Goal: Task Accomplishment & Management: Manage account settings

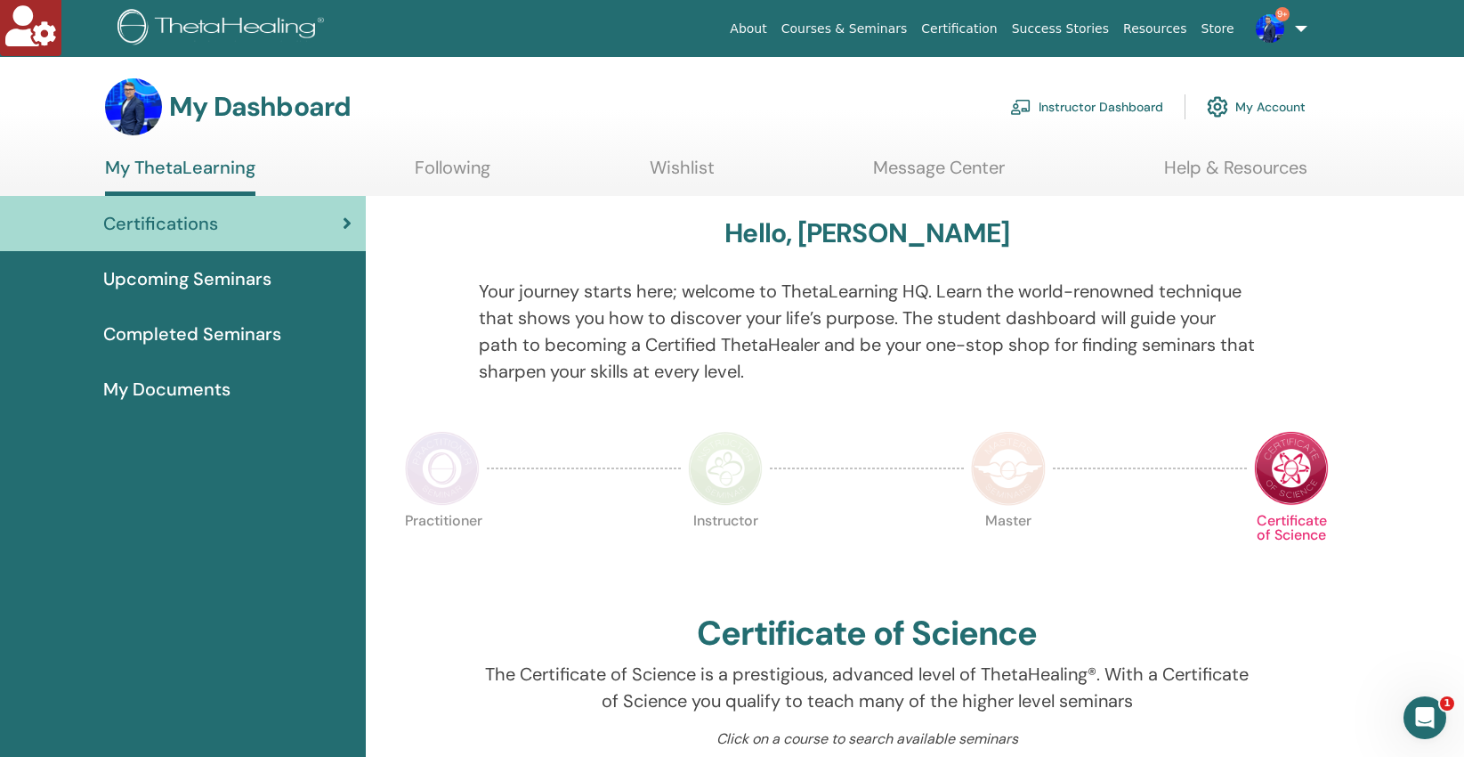
click at [1087, 103] on link "Instructor Dashboard" at bounding box center [1086, 106] width 153 height 39
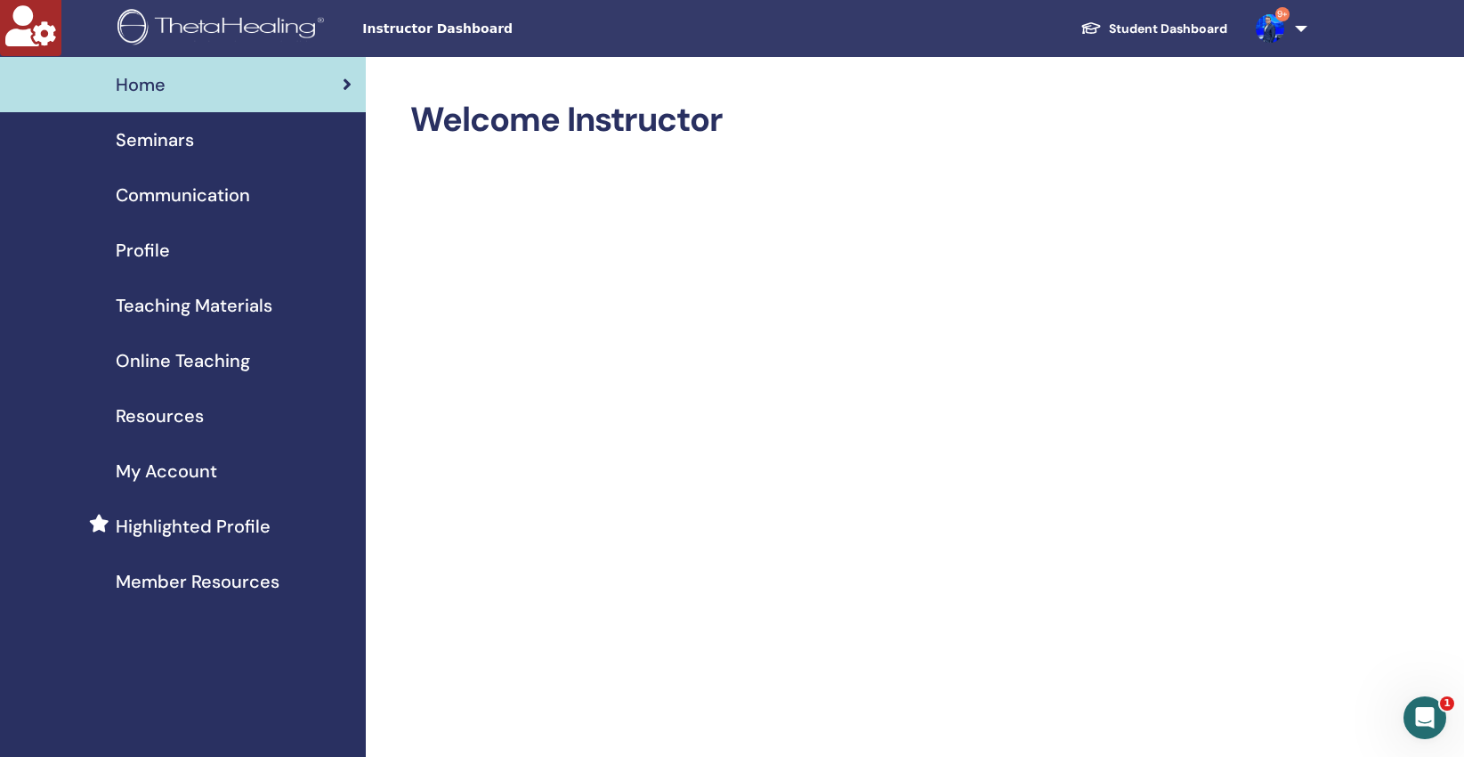
click at [168, 137] on span "Seminars" at bounding box center [155, 139] width 78 height 27
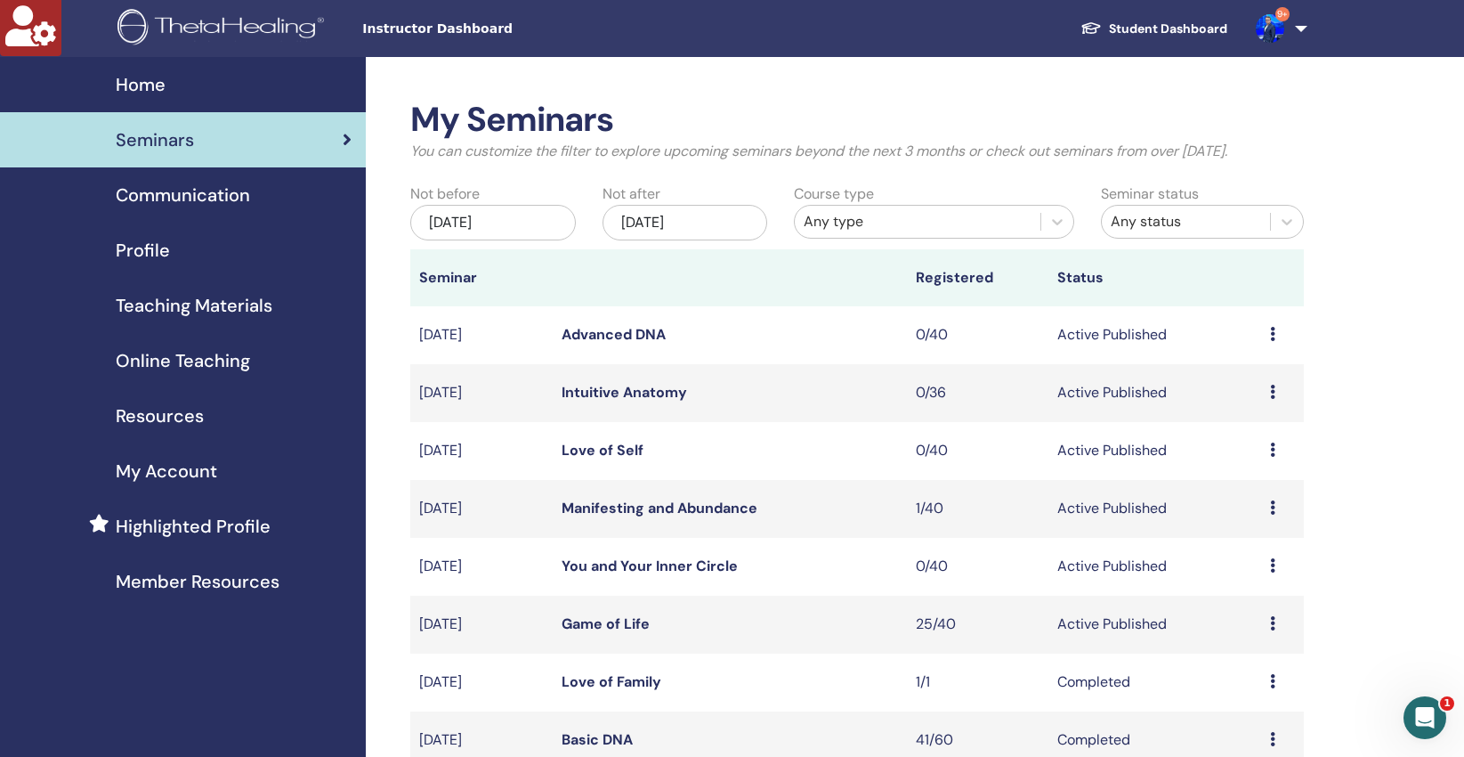
click at [526, 218] on div "Jun/29, 2025" at bounding box center [492, 223] width 165 height 36
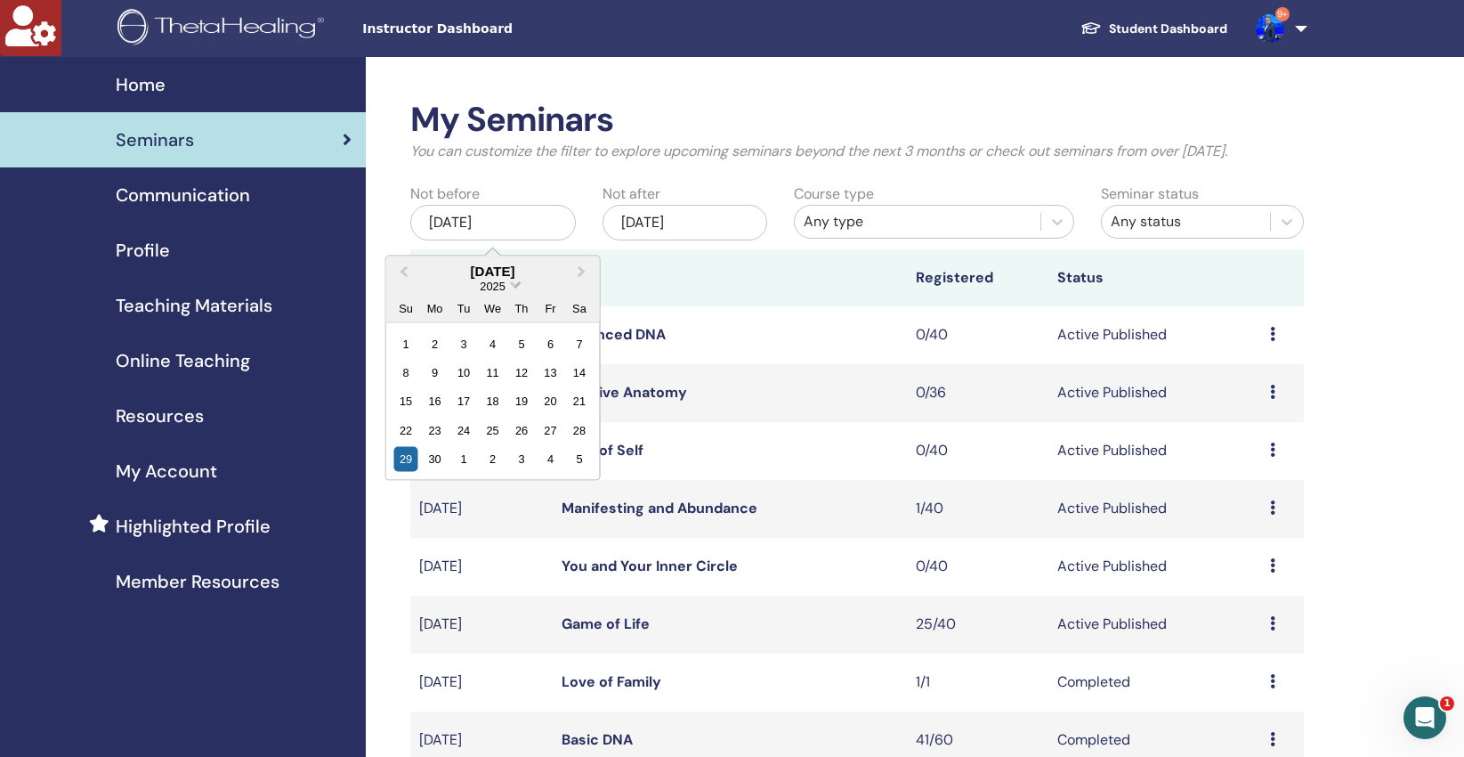
click at [516, 287] on span "Choose Date" at bounding box center [516, 283] width 12 height 12
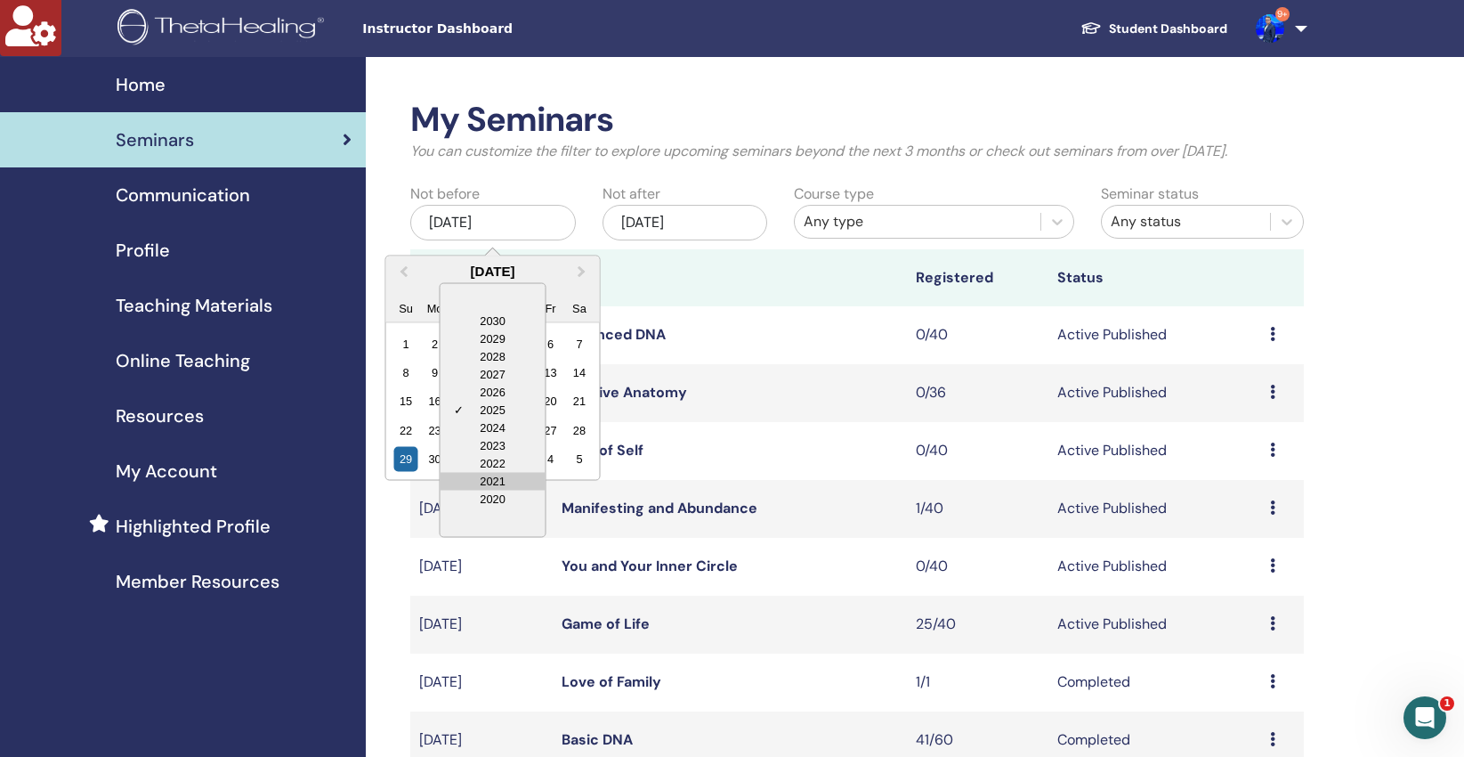
click at [490, 477] on div "2021" at bounding box center [493, 481] width 105 height 18
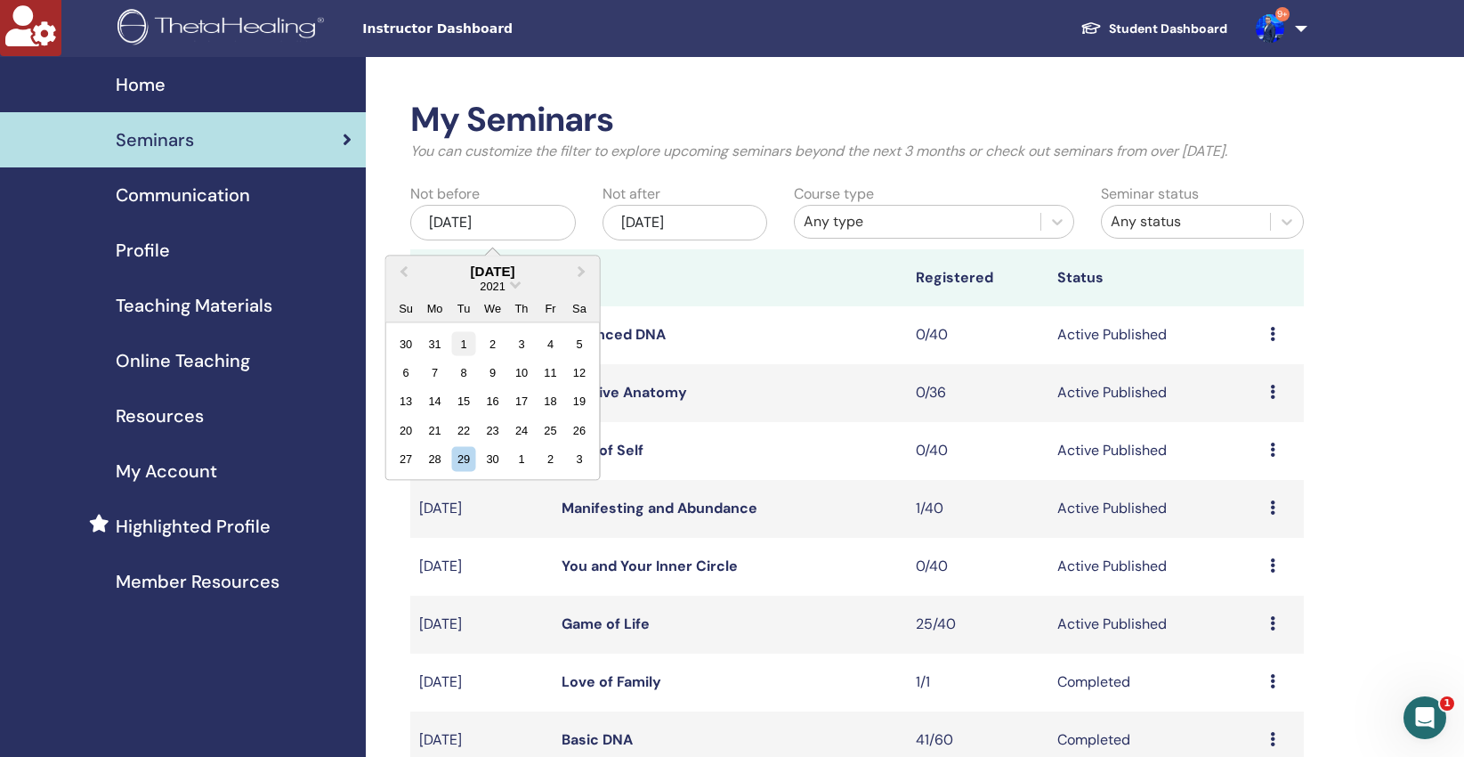
click at [460, 344] on div "1" at bounding box center [464, 343] width 24 height 24
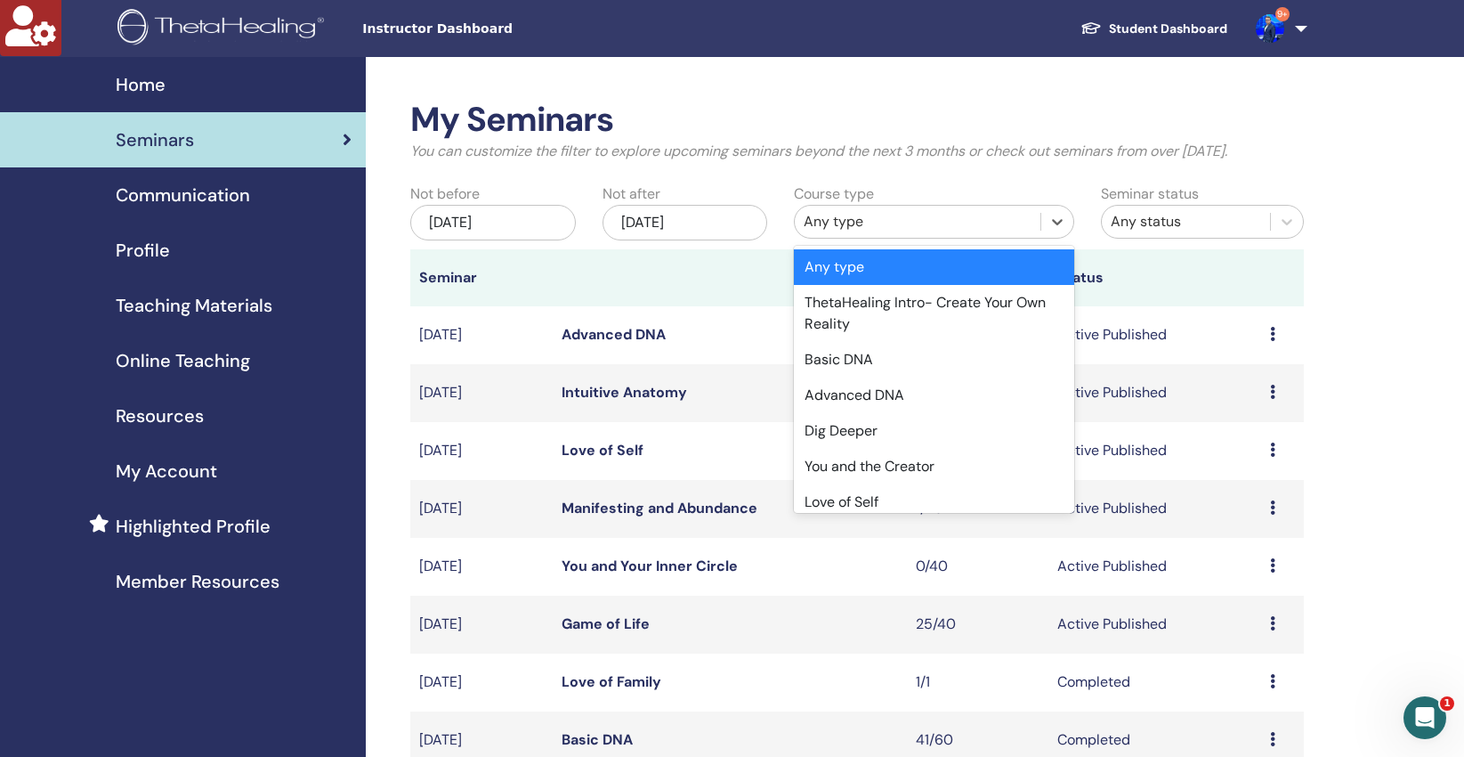
click at [861, 223] on div "Any type" at bounding box center [918, 221] width 228 height 21
click at [855, 401] on div "Advanced DNA" at bounding box center [934, 395] width 280 height 36
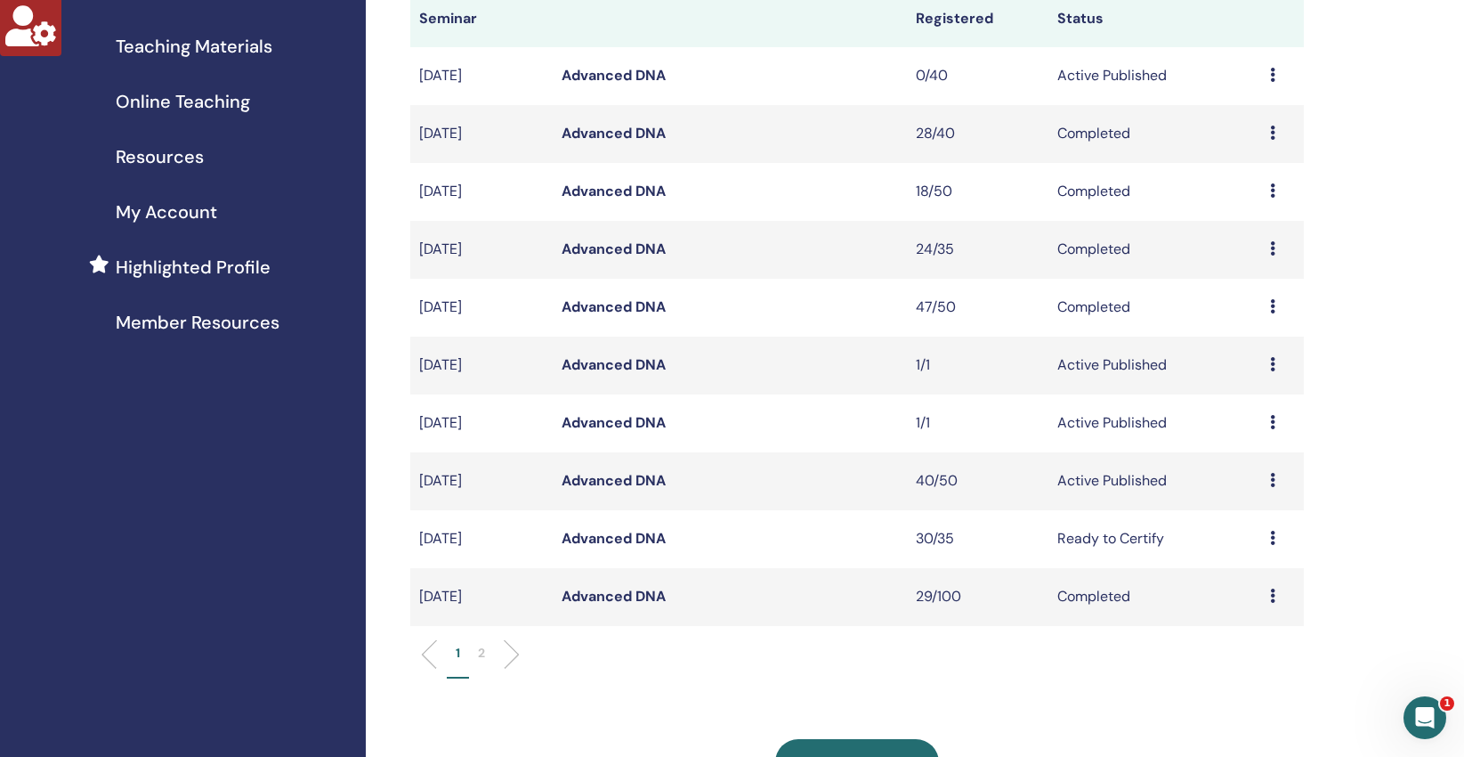
scroll to position [427, 0]
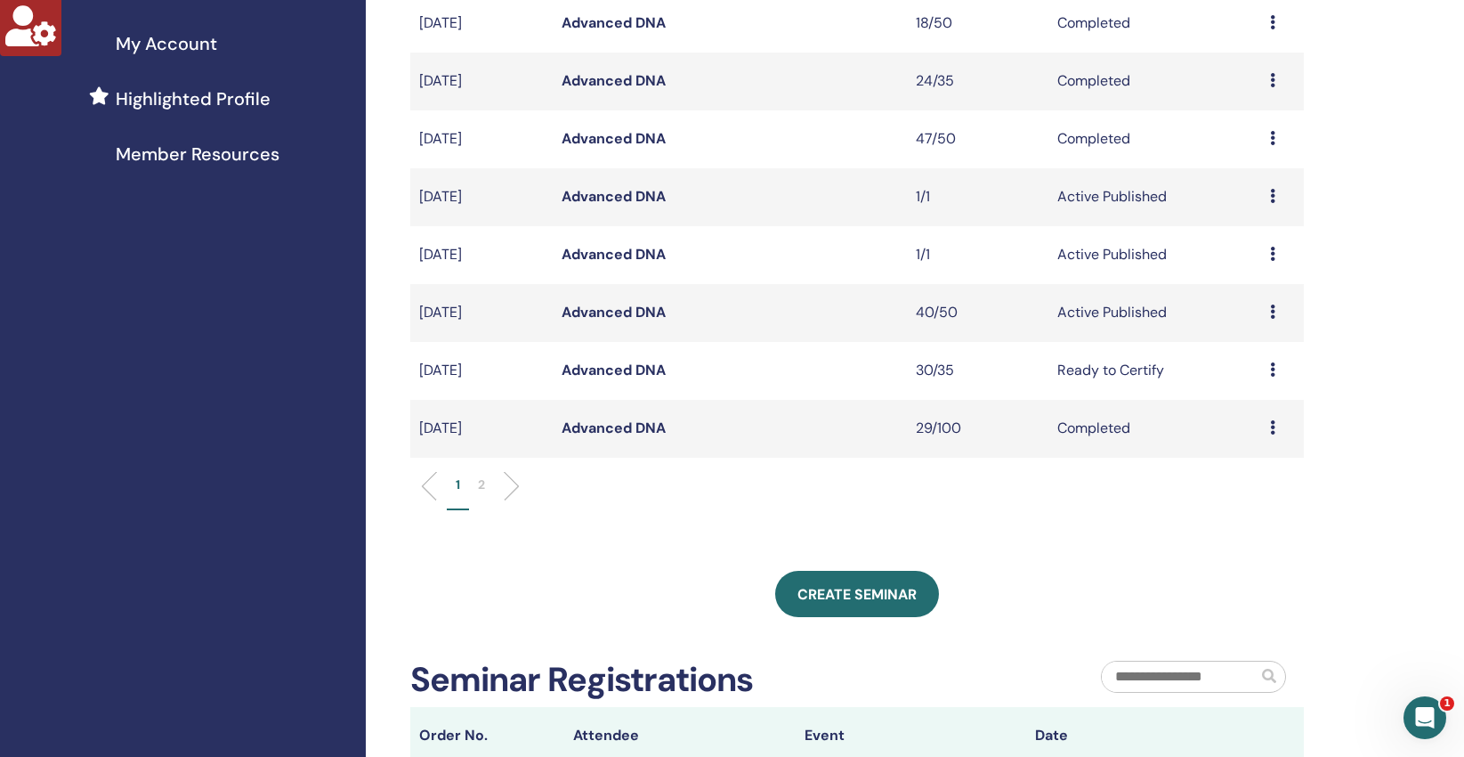
click at [484, 484] on p "2" at bounding box center [481, 484] width 7 height 19
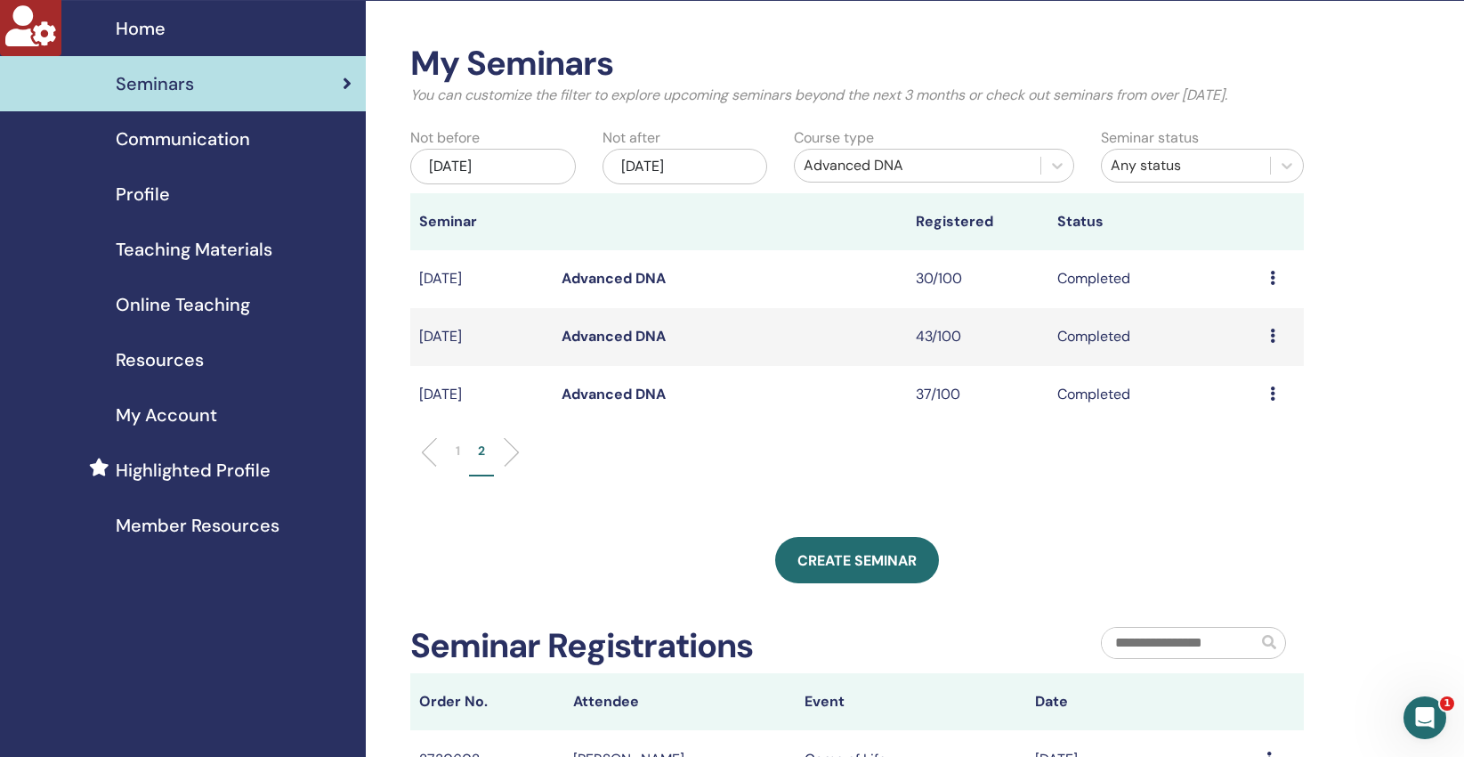
scroll to position [0, 0]
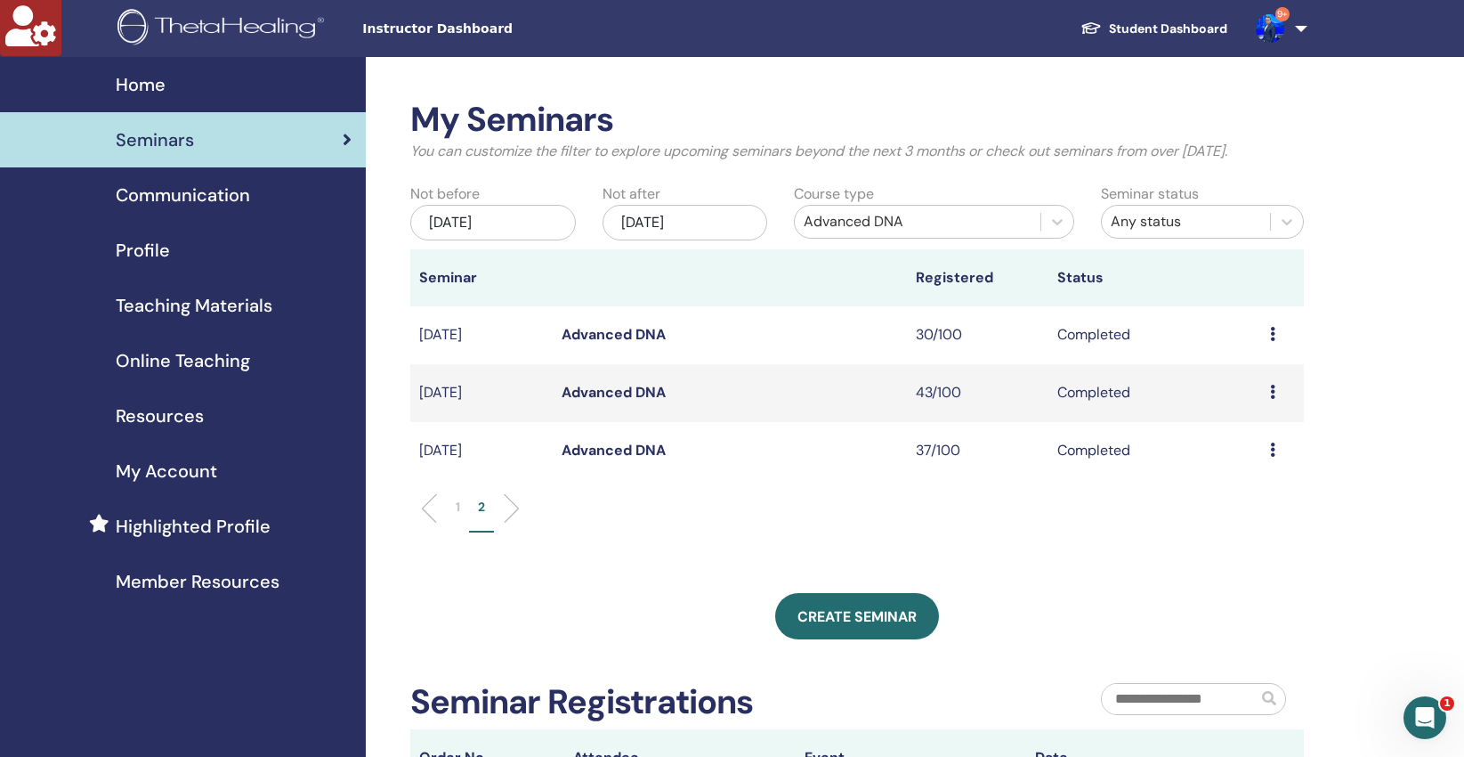
click at [601, 390] on link "Advanced DNA" at bounding box center [614, 392] width 104 height 19
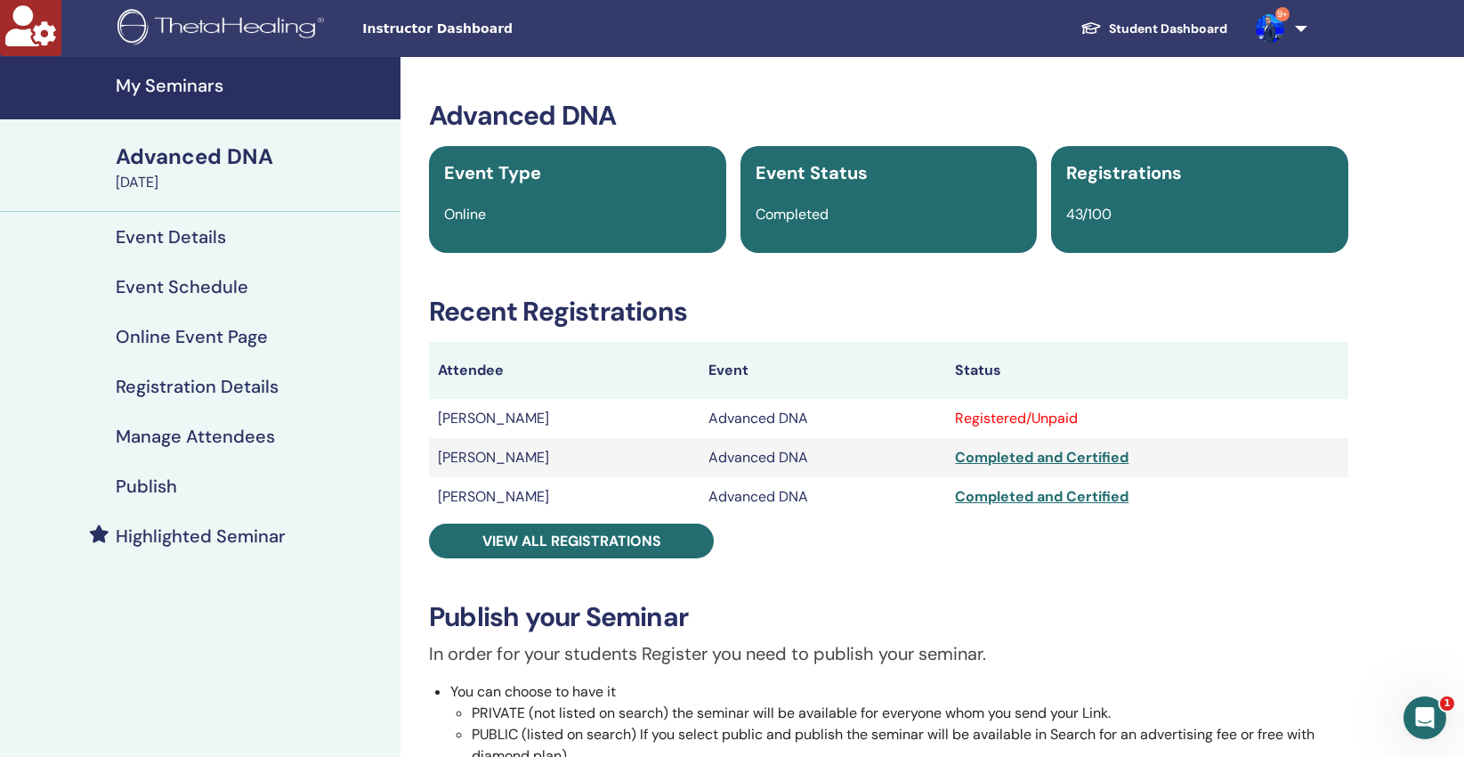
click at [221, 435] on h4 "Manage Attendees" at bounding box center [195, 436] width 159 height 21
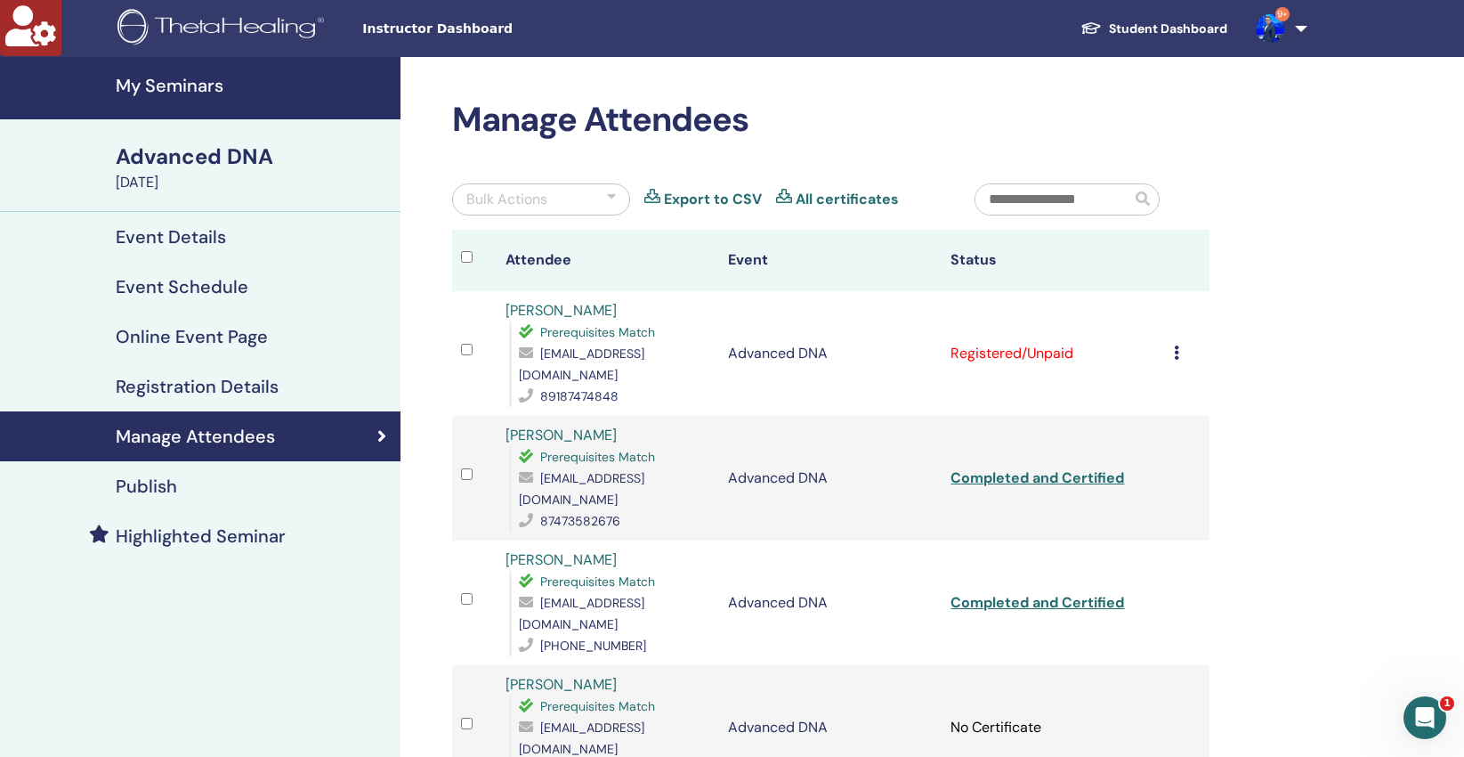
click at [1177, 345] on icon at bounding box center [1176, 352] width 5 height 14
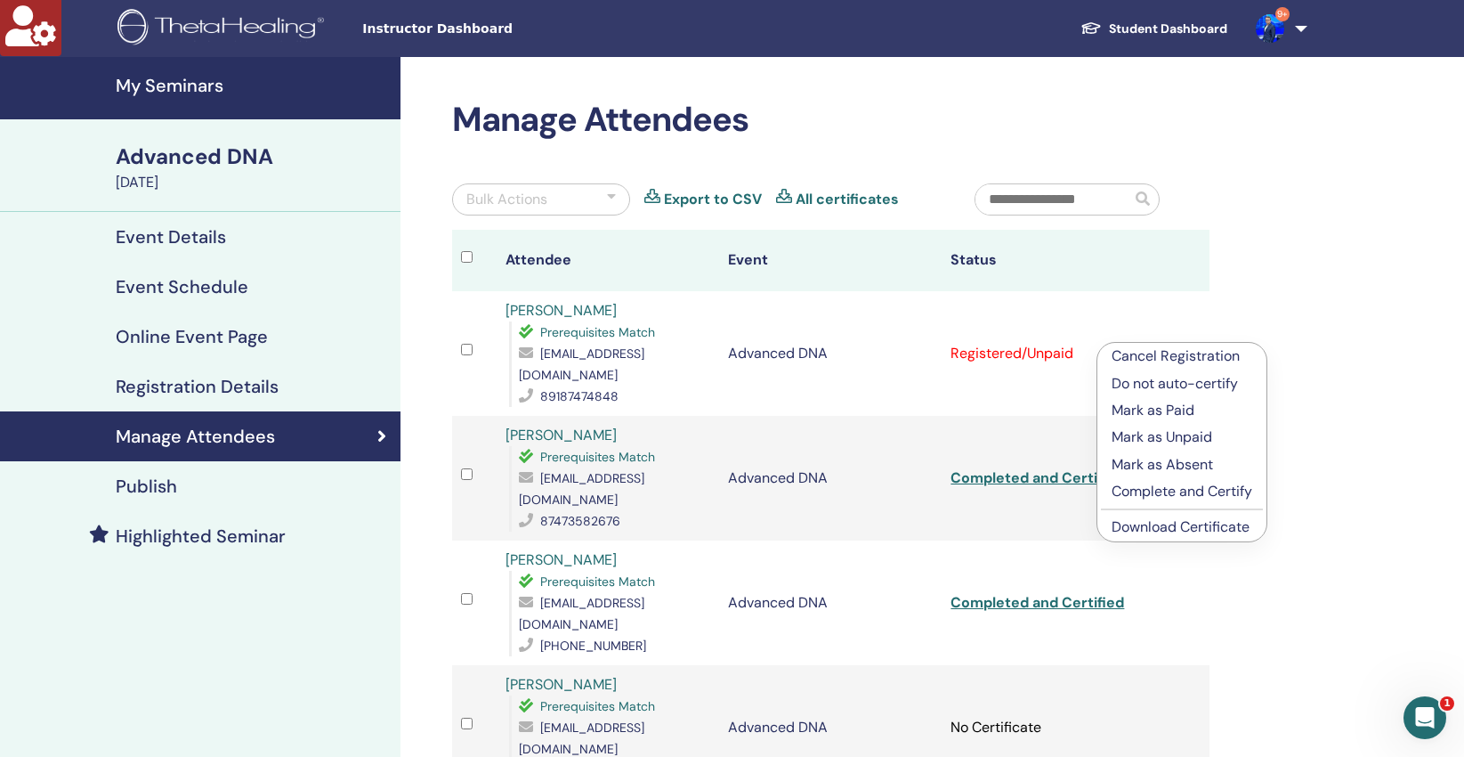
click at [1150, 496] on p "Complete and Certify" at bounding box center [1182, 491] width 141 height 21
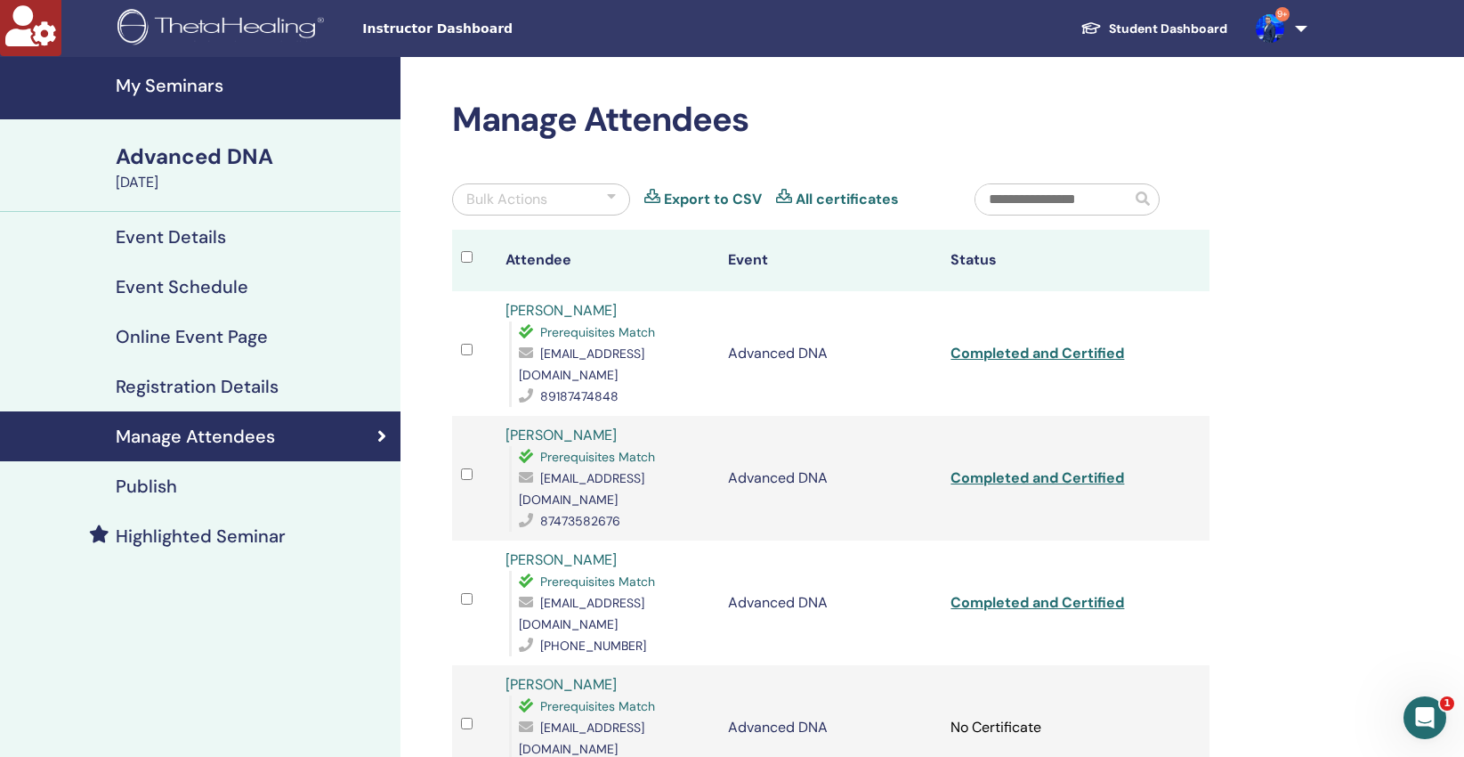
click at [161, 85] on h4 "My Seminars" at bounding box center [253, 85] width 274 height 21
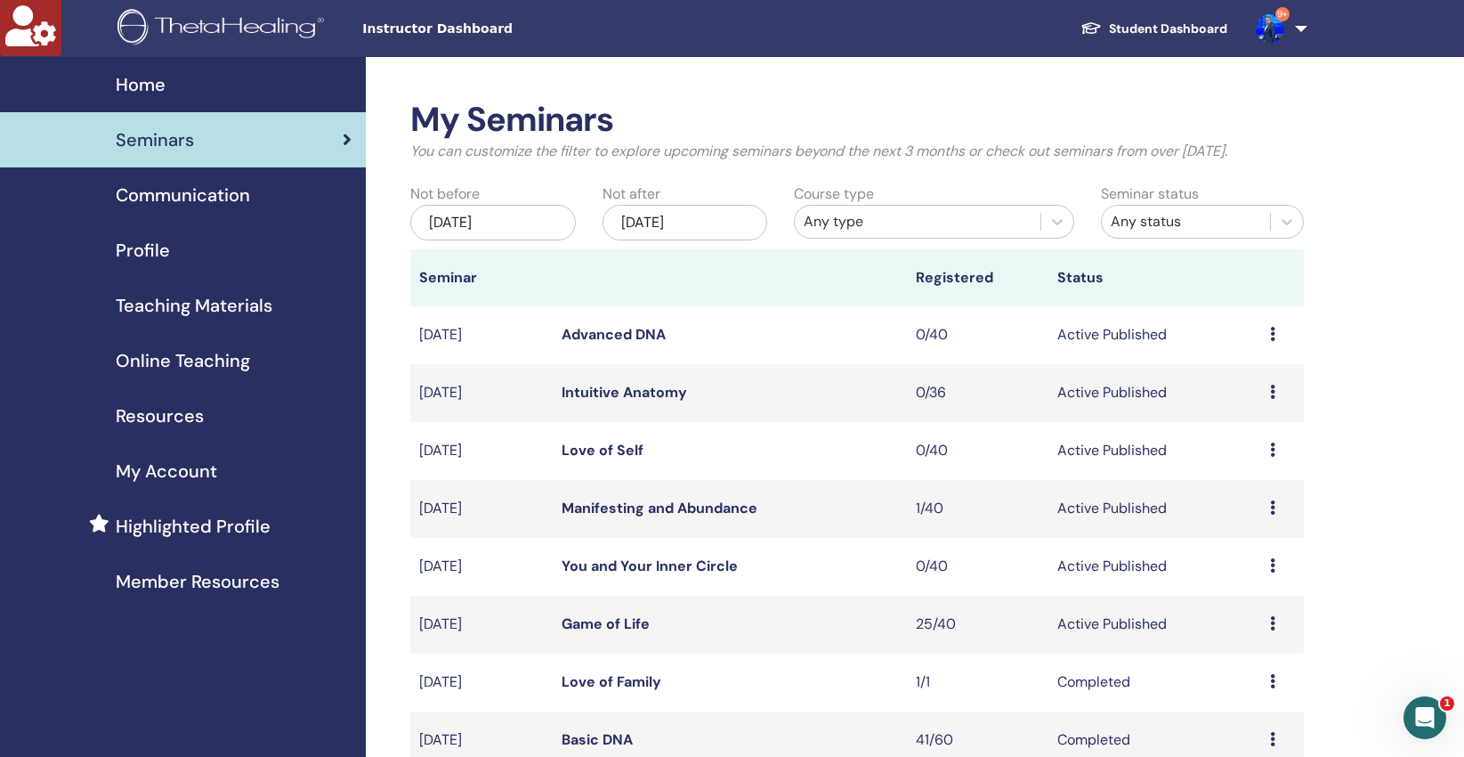
click at [897, 220] on div "Any type" at bounding box center [918, 221] width 228 height 21
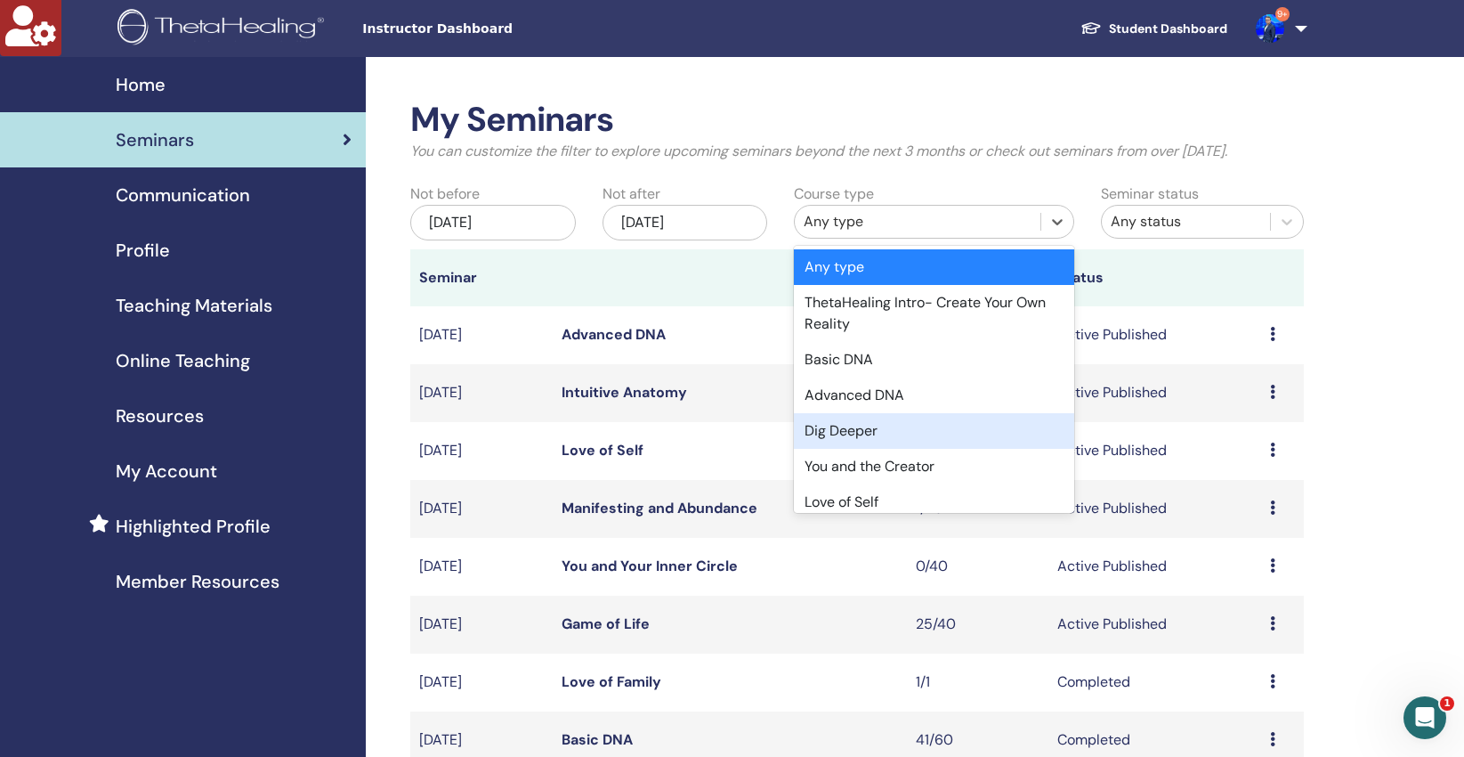
click at [853, 431] on div "Dig Deeper" at bounding box center [934, 431] width 280 height 36
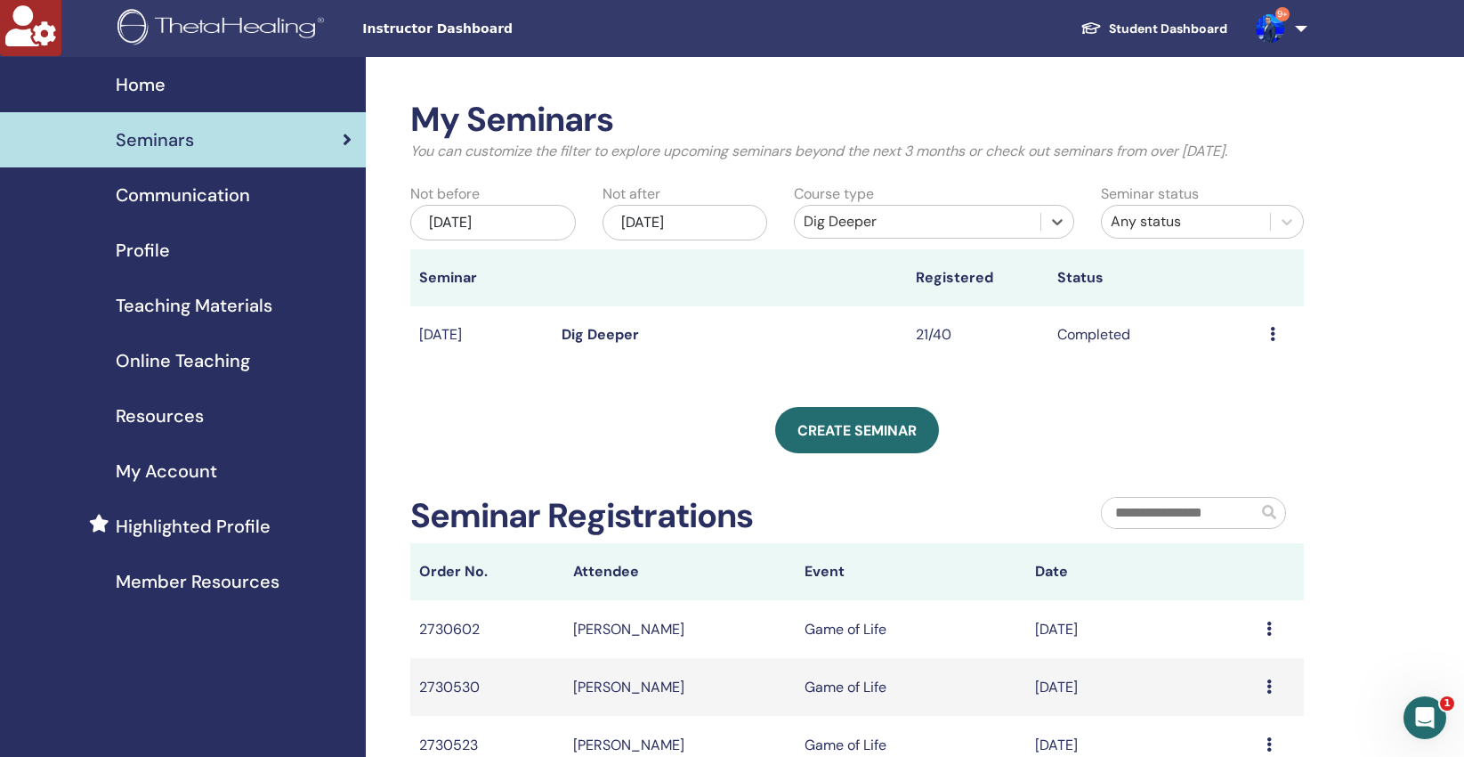
click at [525, 223] on div "[DATE]" at bounding box center [492, 223] width 165 height 36
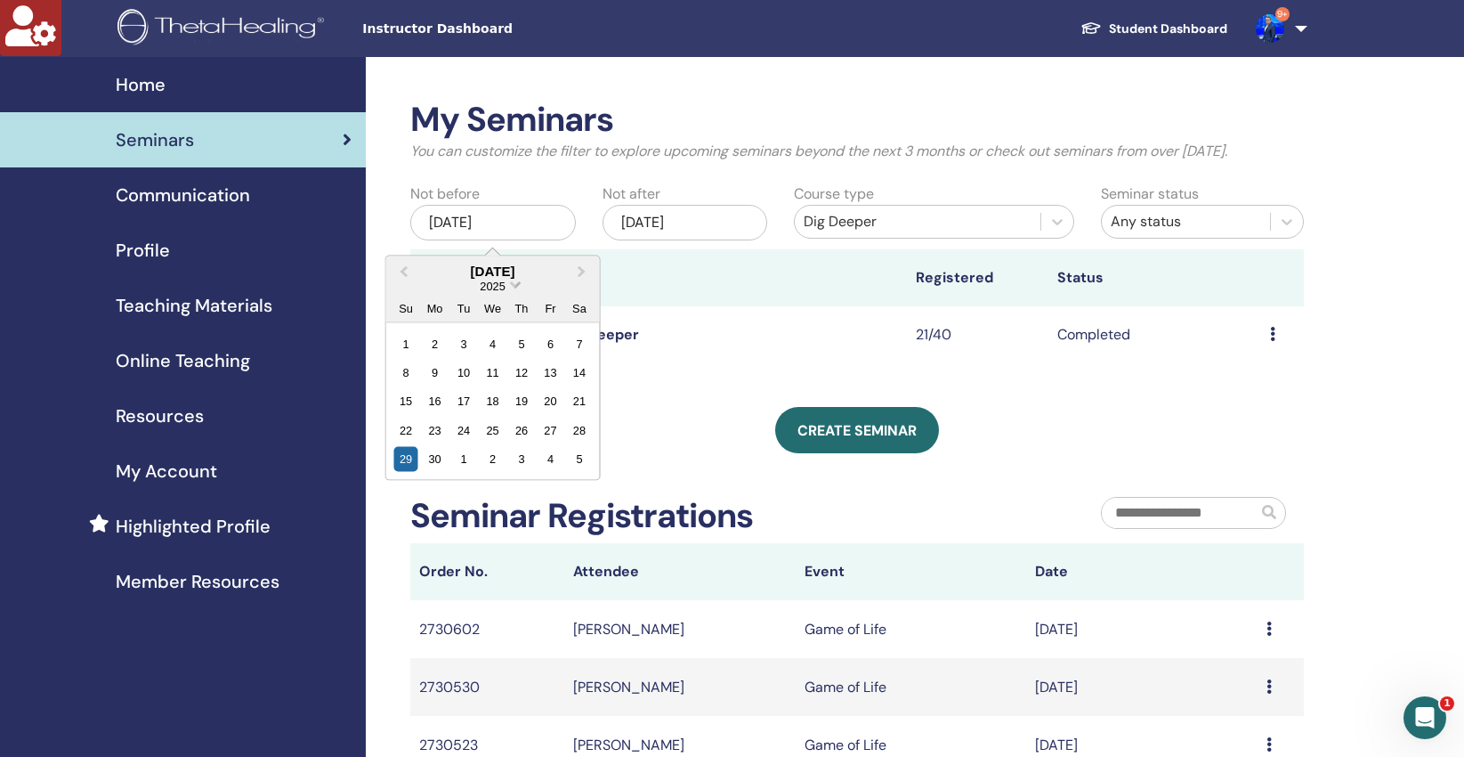
click at [519, 284] on span "Choose Date" at bounding box center [516, 283] width 12 height 12
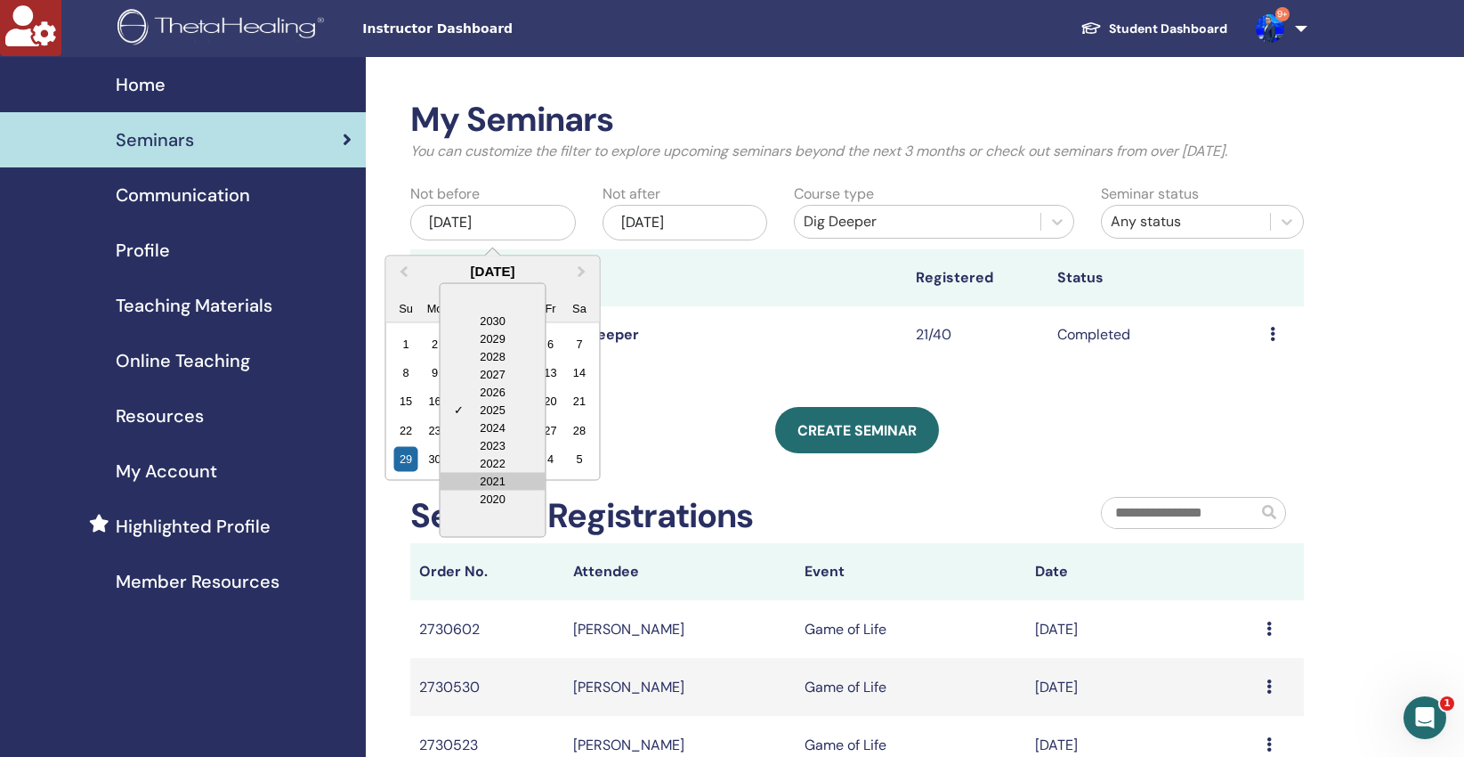
click at [504, 482] on div "2021" at bounding box center [493, 481] width 105 height 18
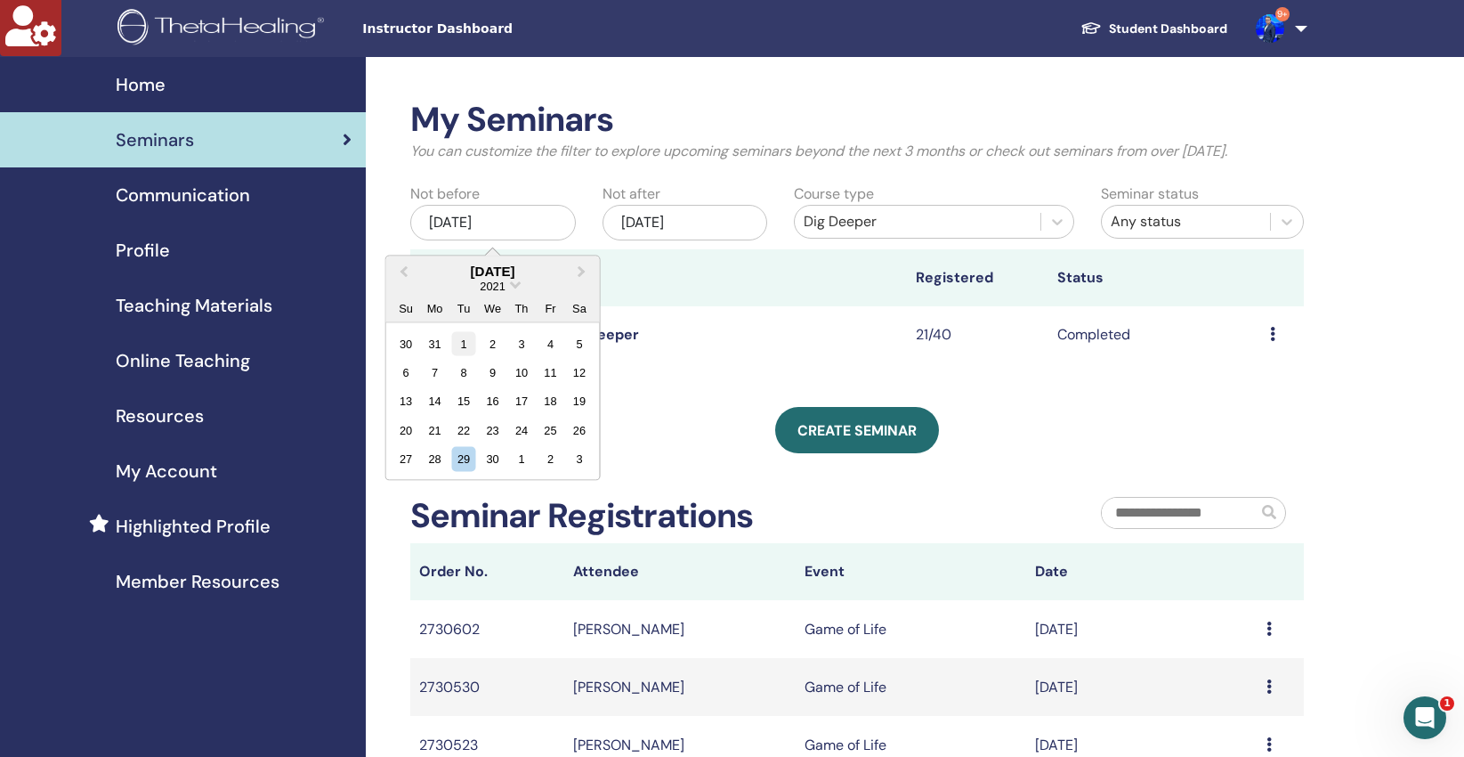
click at [463, 339] on div "1" at bounding box center [464, 343] width 24 height 24
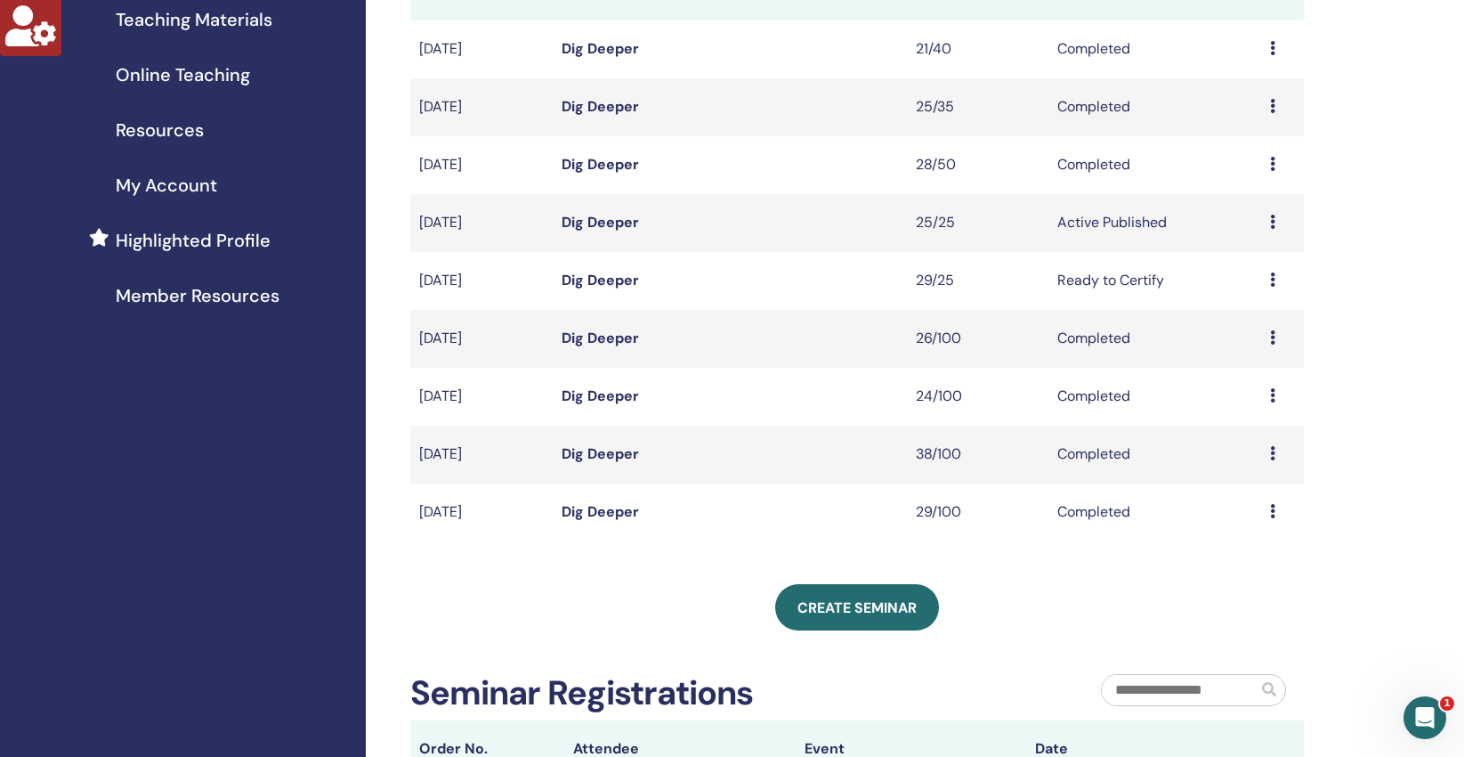
scroll to position [289, 0]
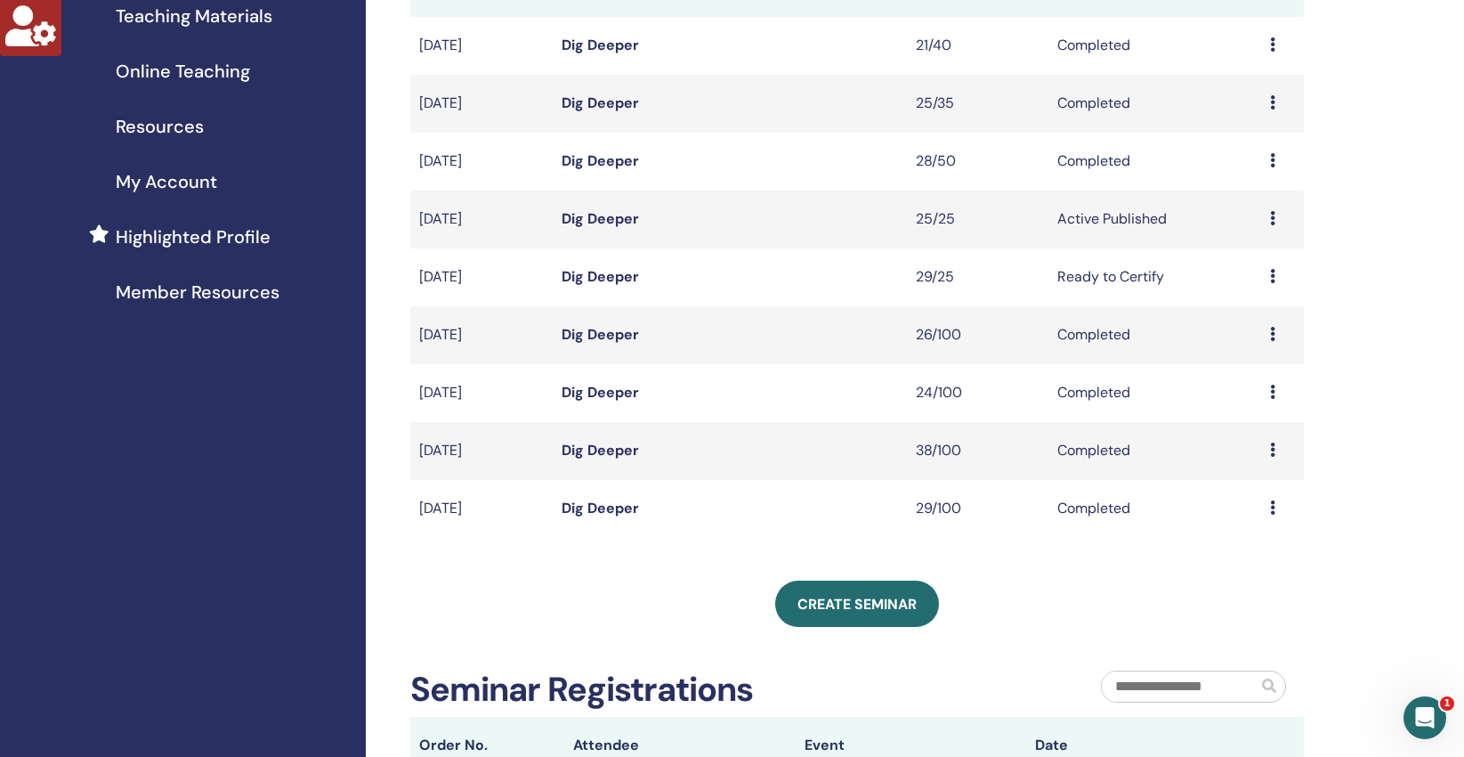
click at [604, 448] on link "Dig Deeper" at bounding box center [600, 450] width 77 height 19
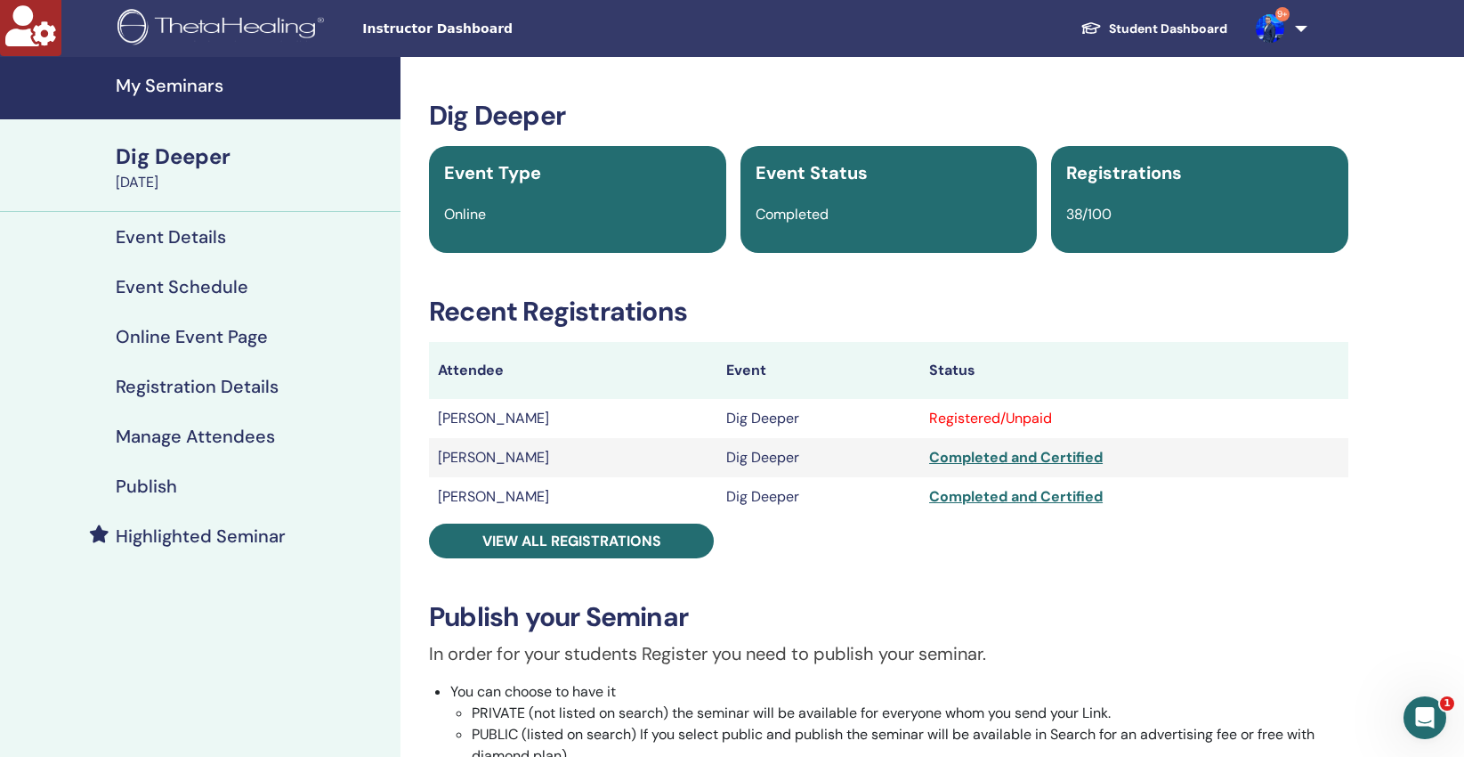
click at [224, 439] on h4 "Manage Attendees" at bounding box center [195, 436] width 159 height 21
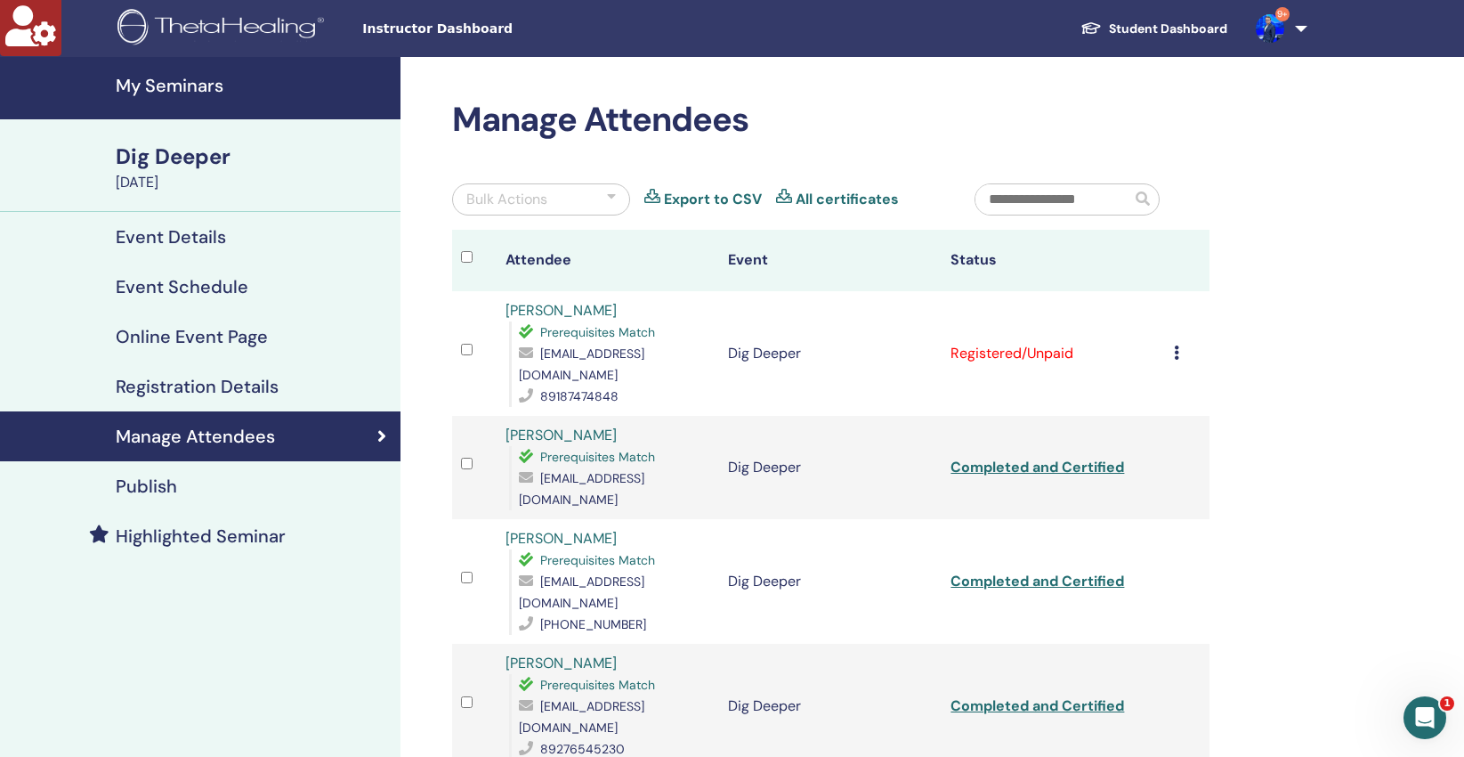
click at [1176, 345] on icon at bounding box center [1176, 352] width 5 height 14
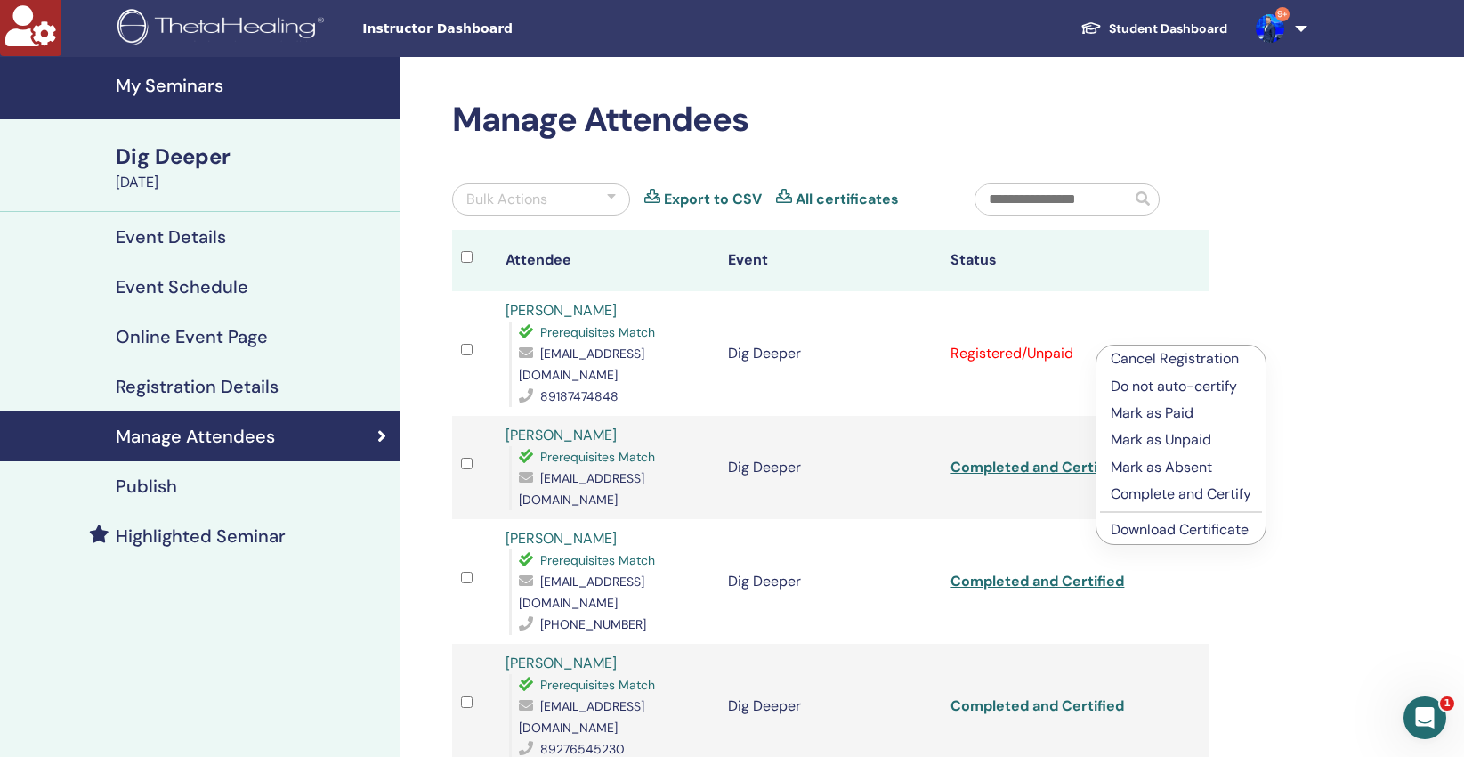
click at [1179, 499] on p "Complete and Certify" at bounding box center [1181, 493] width 141 height 21
